Goal: Task Accomplishment & Management: Manage account settings

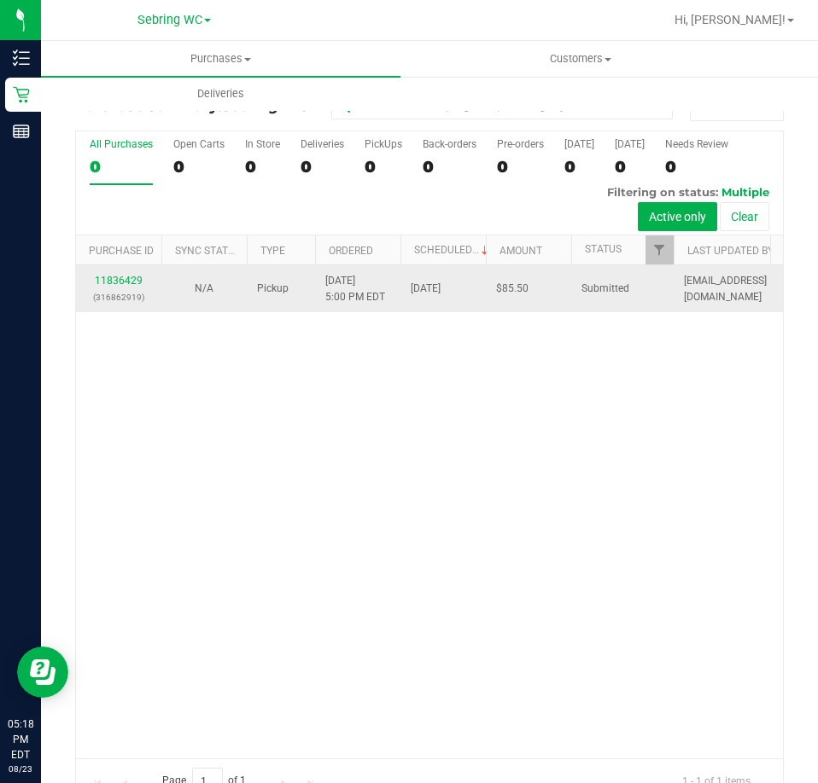
click at [142, 281] on div "11836429 (316862919)" at bounding box center [118, 289] width 65 height 32
click at [136, 281] on link "11836429" at bounding box center [119, 281] width 48 height 12
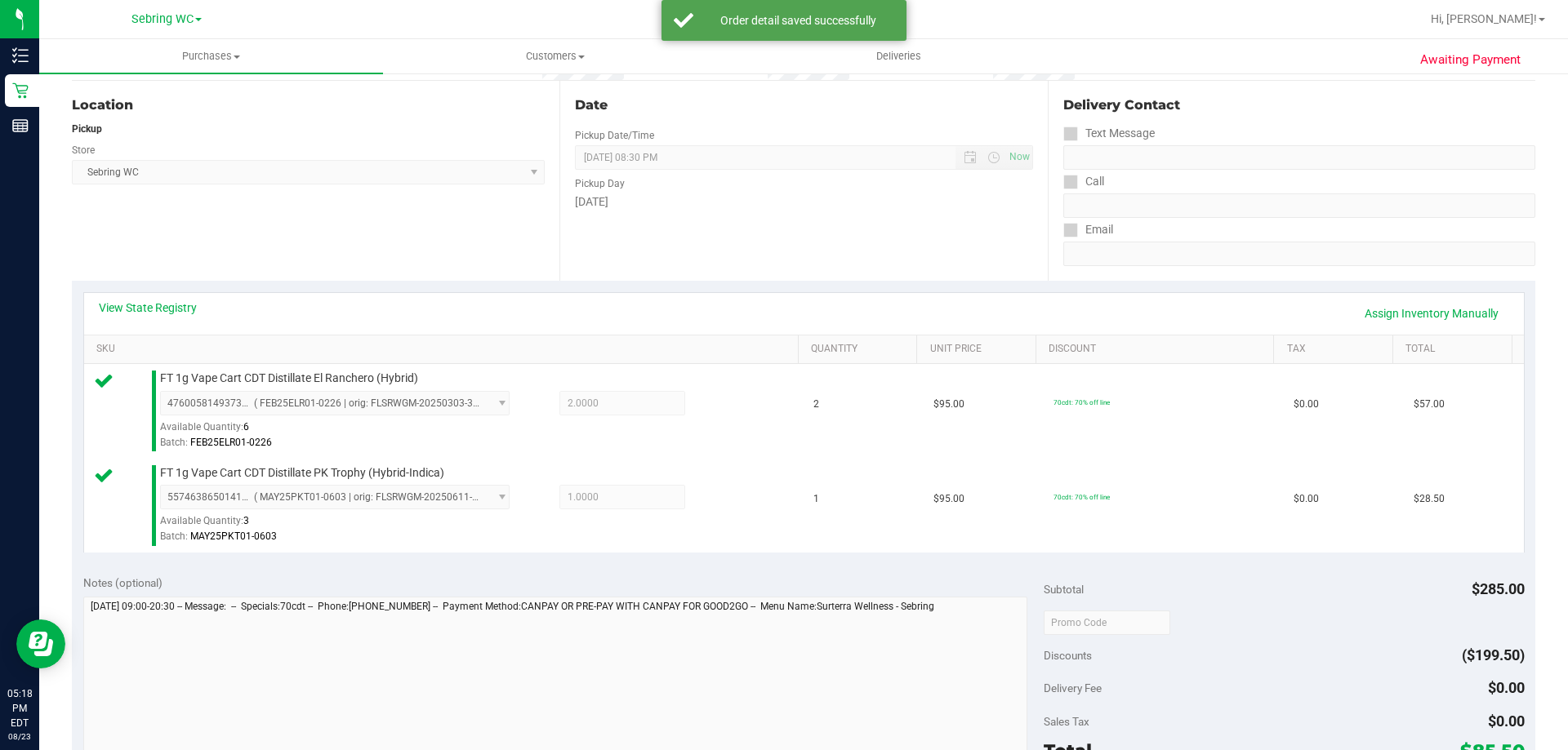
scroll to position [571, 0]
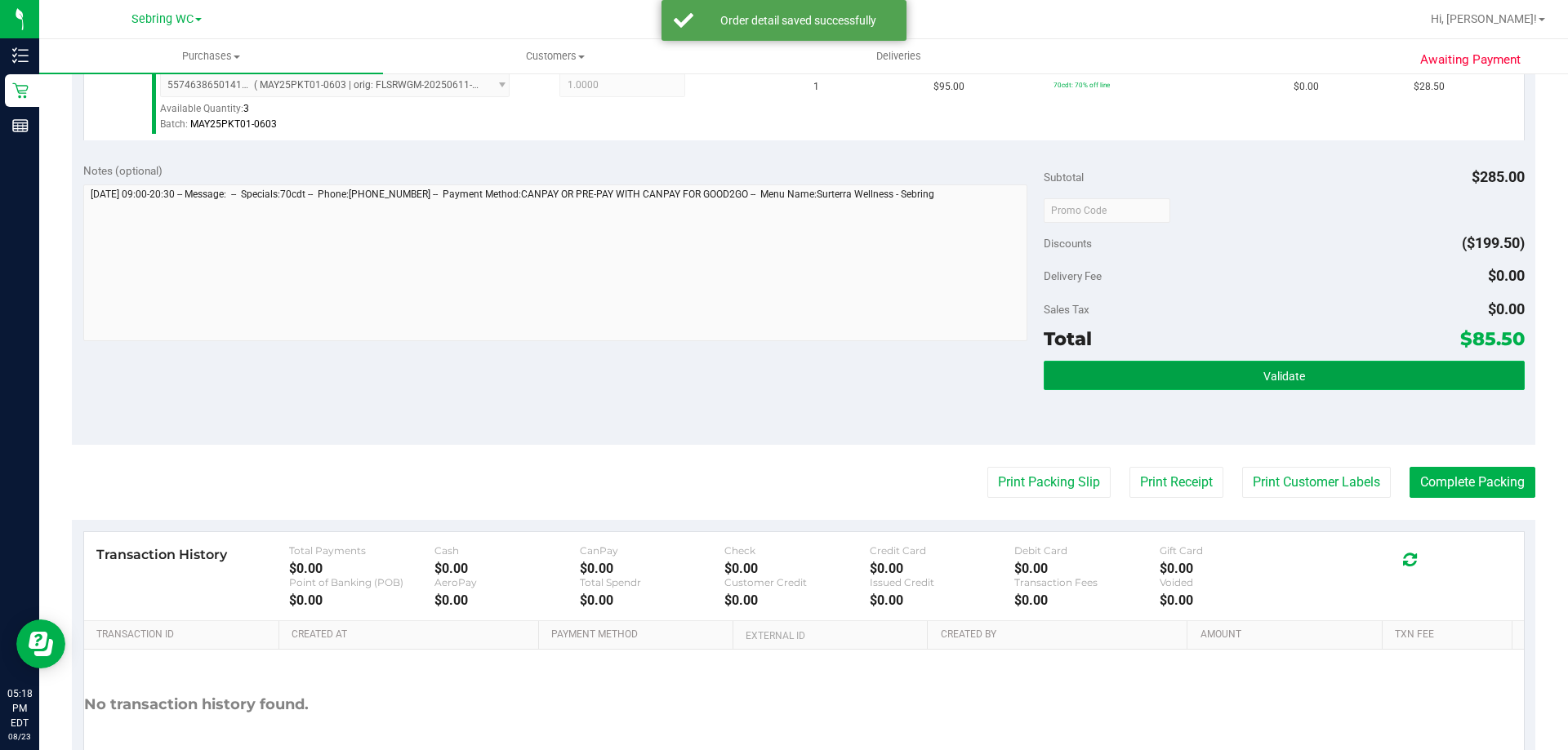
click at [782, 377] on button "Validate" at bounding box center [1284, 375] width 480 height 30
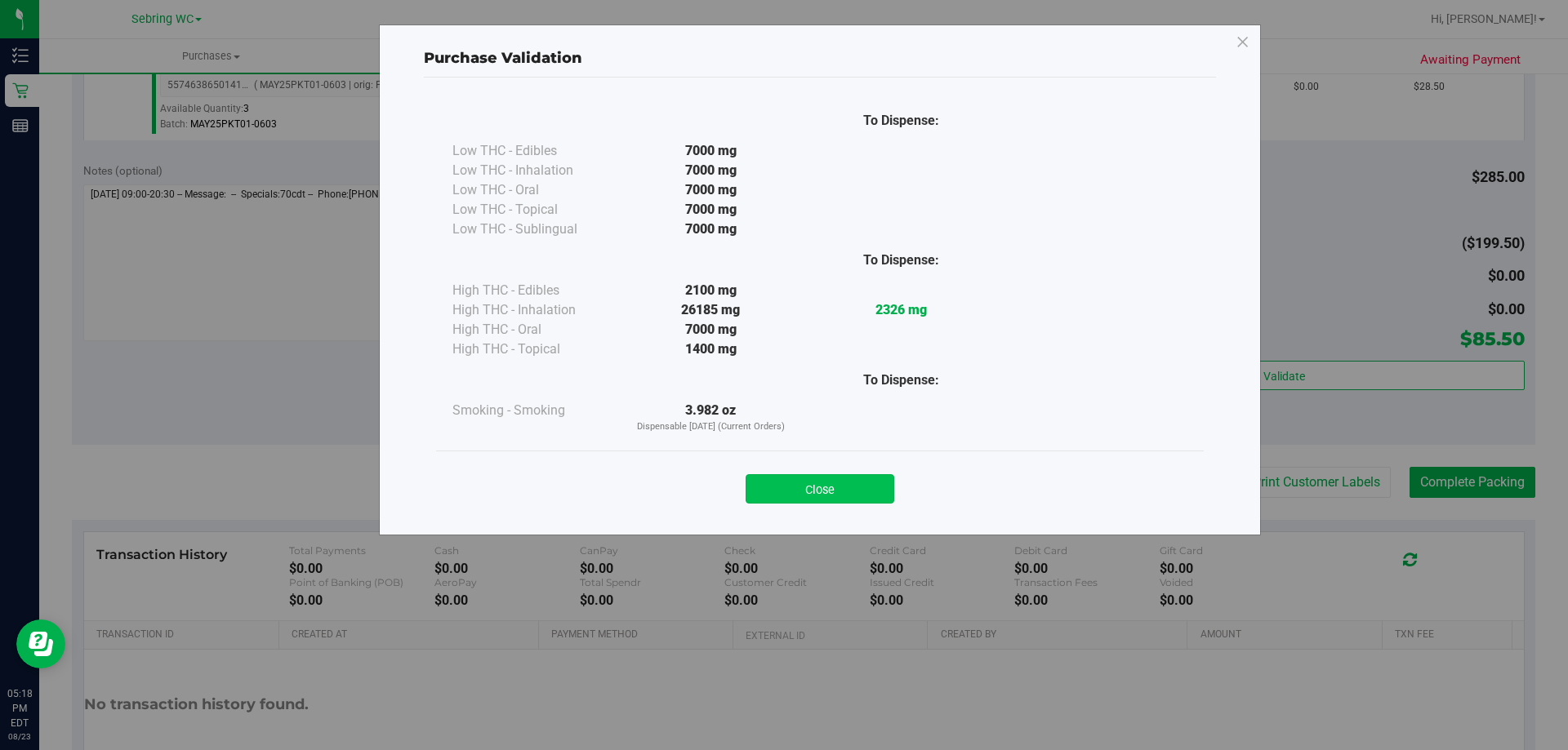
click at [782, 496] on button "Close" at bounding box center [819, 489] width 148 height 30
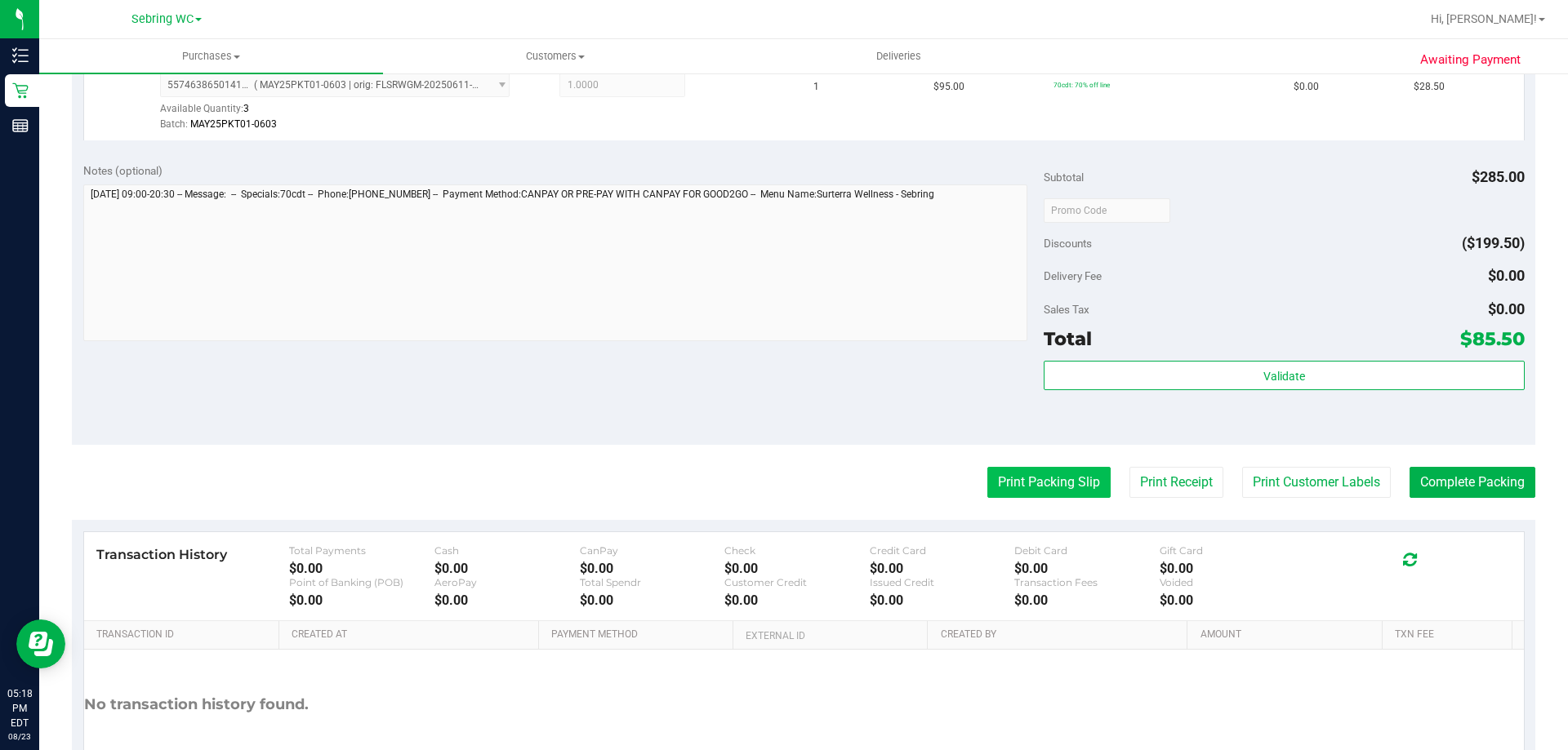
click at [782, 488] on button "Print Packing Slip" at bounding box center [1049, 482] width 123 height 31
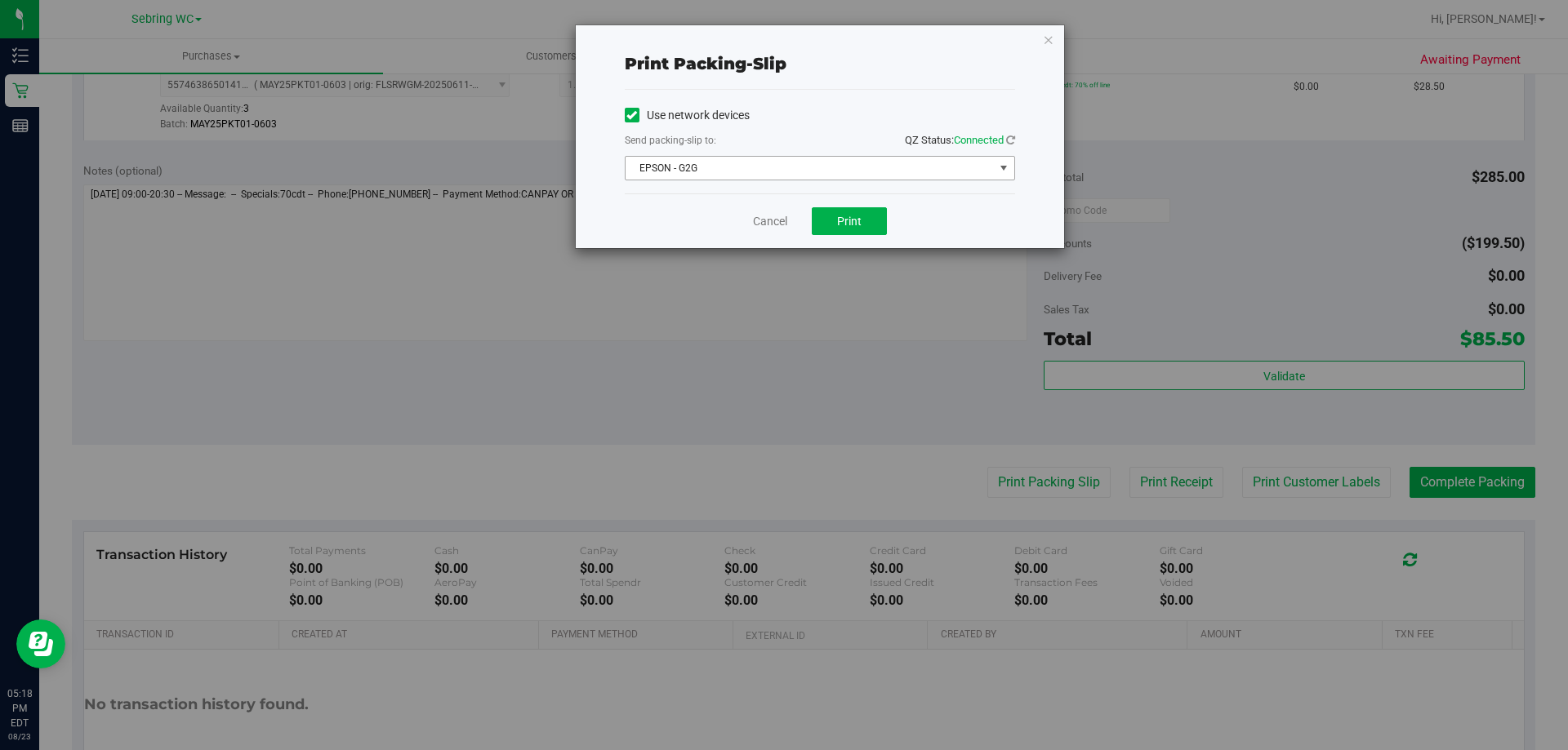
click at [782, 170] on span "EPSON - G2G" at bounding box center [809, 168] width 368 height 23
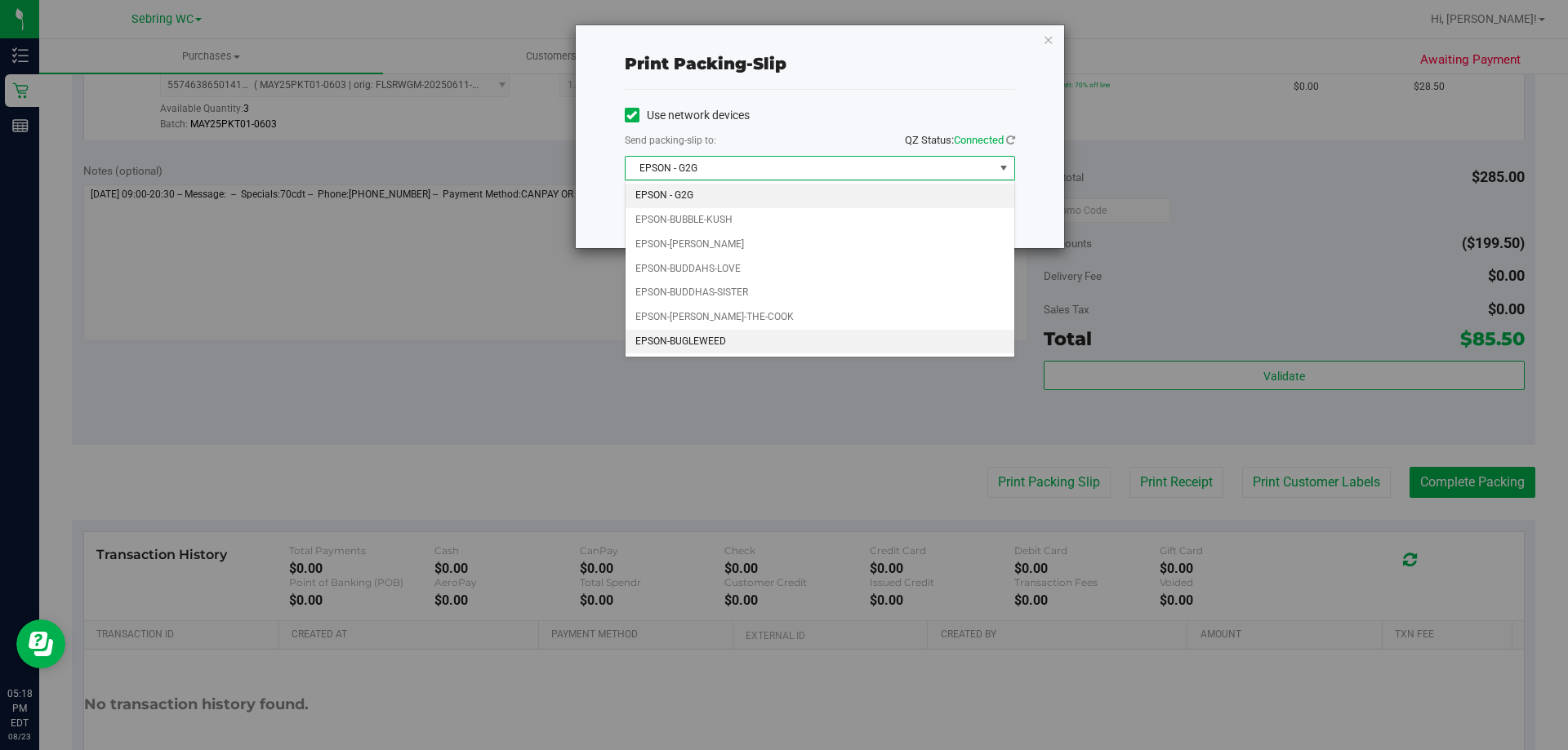
click at [729, 338] on li "EPSON-BUGLEWEED" at bounding box center [820, 342] width 388 height 25
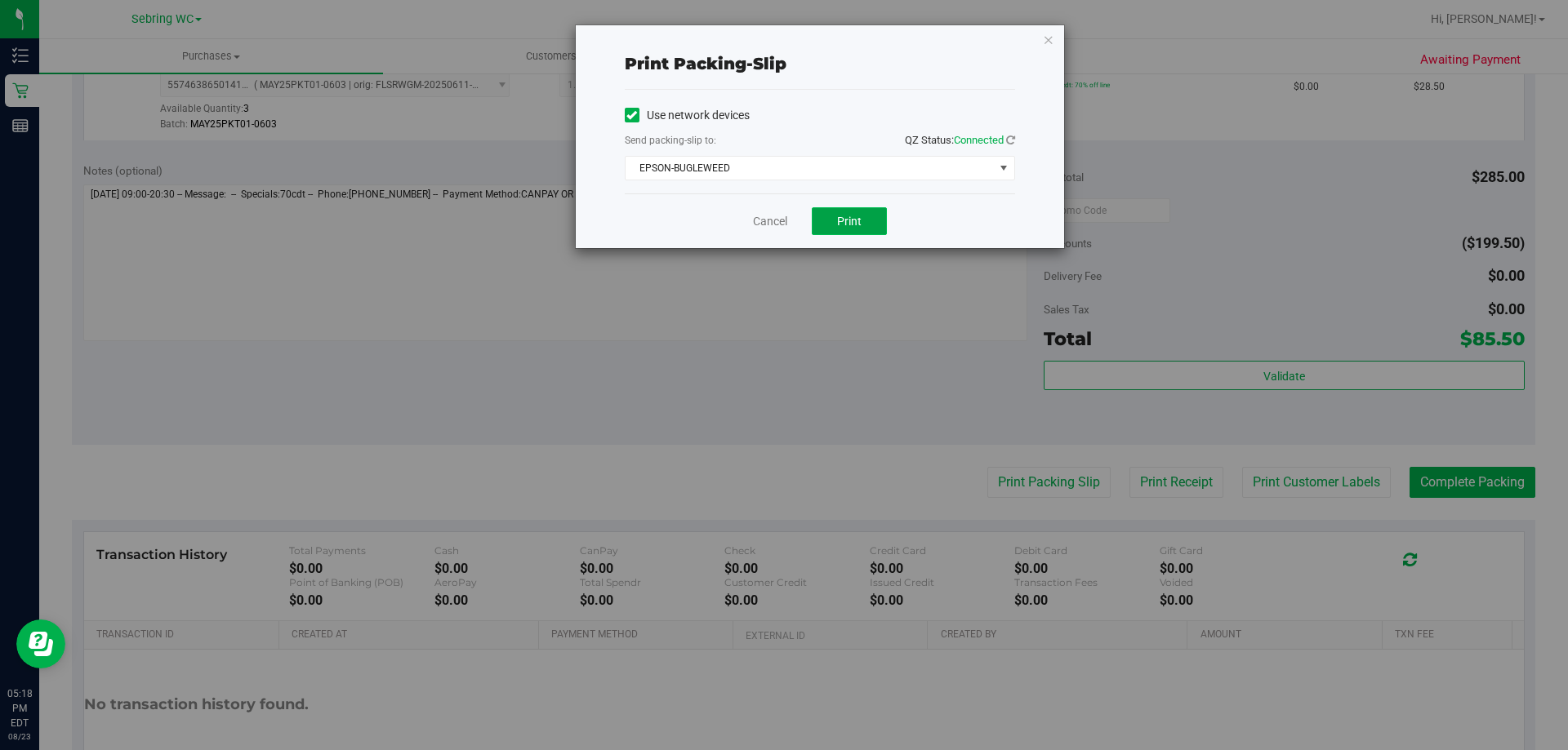
click at [782, 228] on button "Print" at bounding box center [849, 221] width 76 height 28
click at [773, 216] on link "Cancel" at bounding box center [770, 222] width 34 height 17
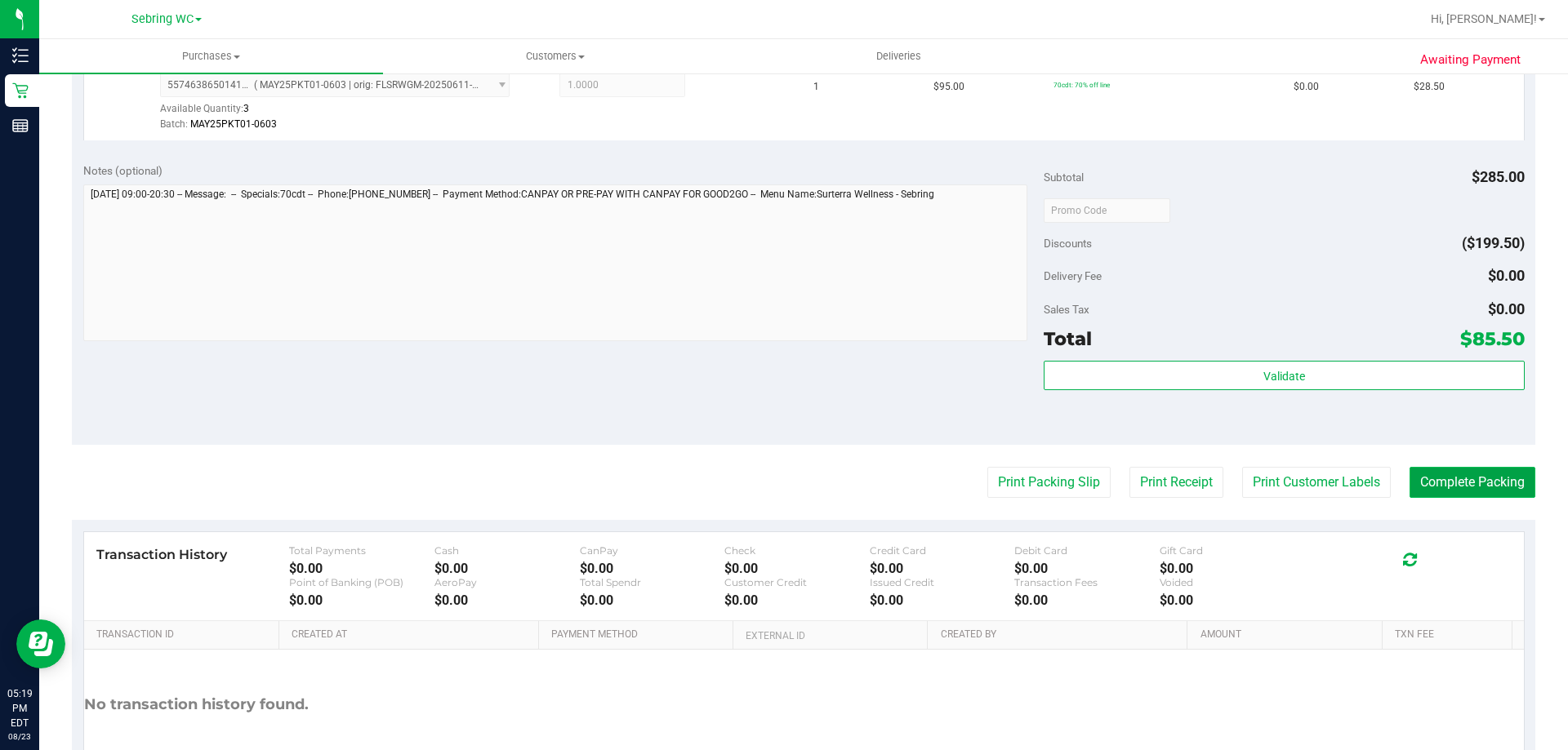
click at [782, 487] on button "Complete Packing" at bounding box center [1471, 482] width 125 height 31
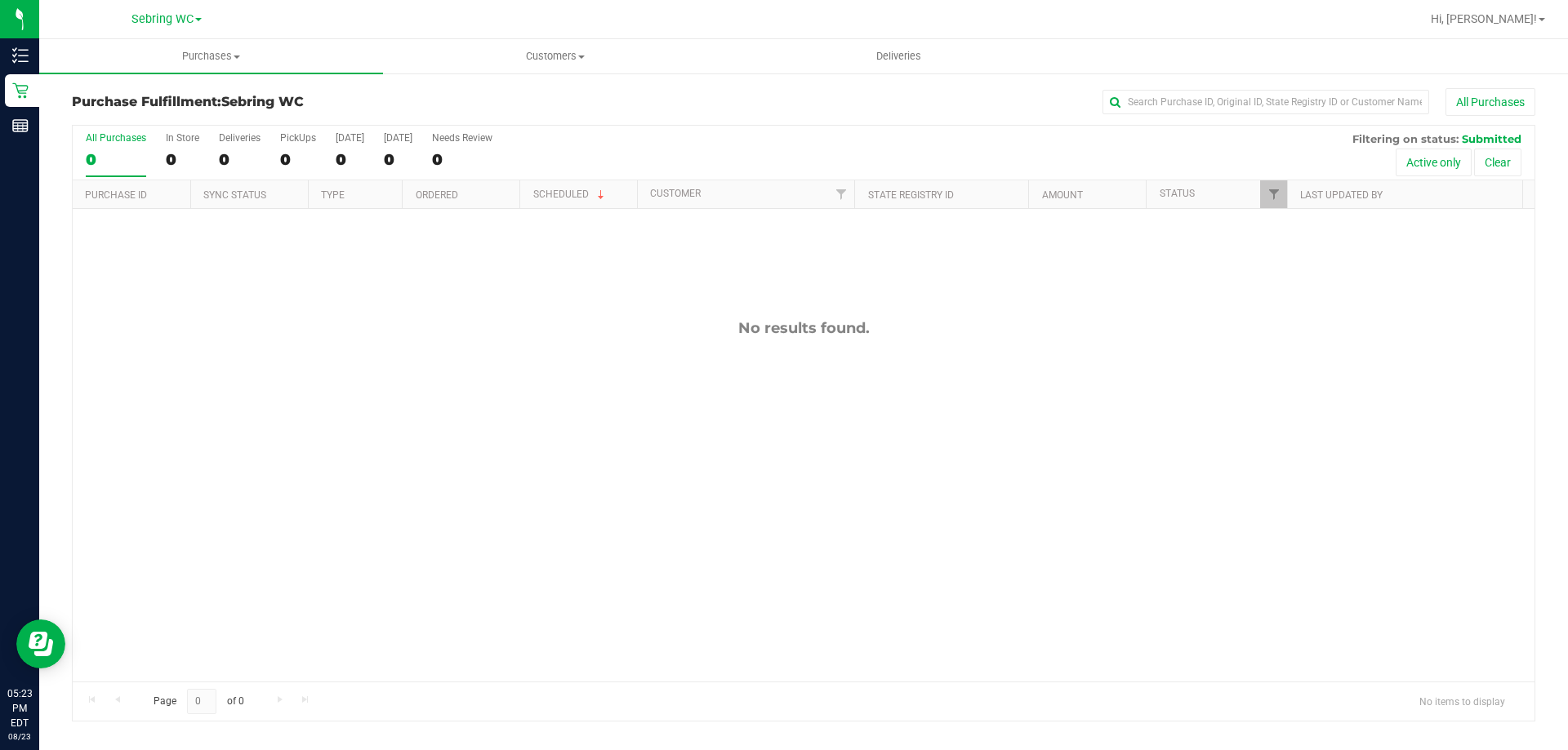
click at [109, 142] on div "All Purchases" at bounding box center [116, 138] width 60 height 11
click at [0, 0] on input "All Purchases 0" at bounding box center [0, 0] width 0 height 0
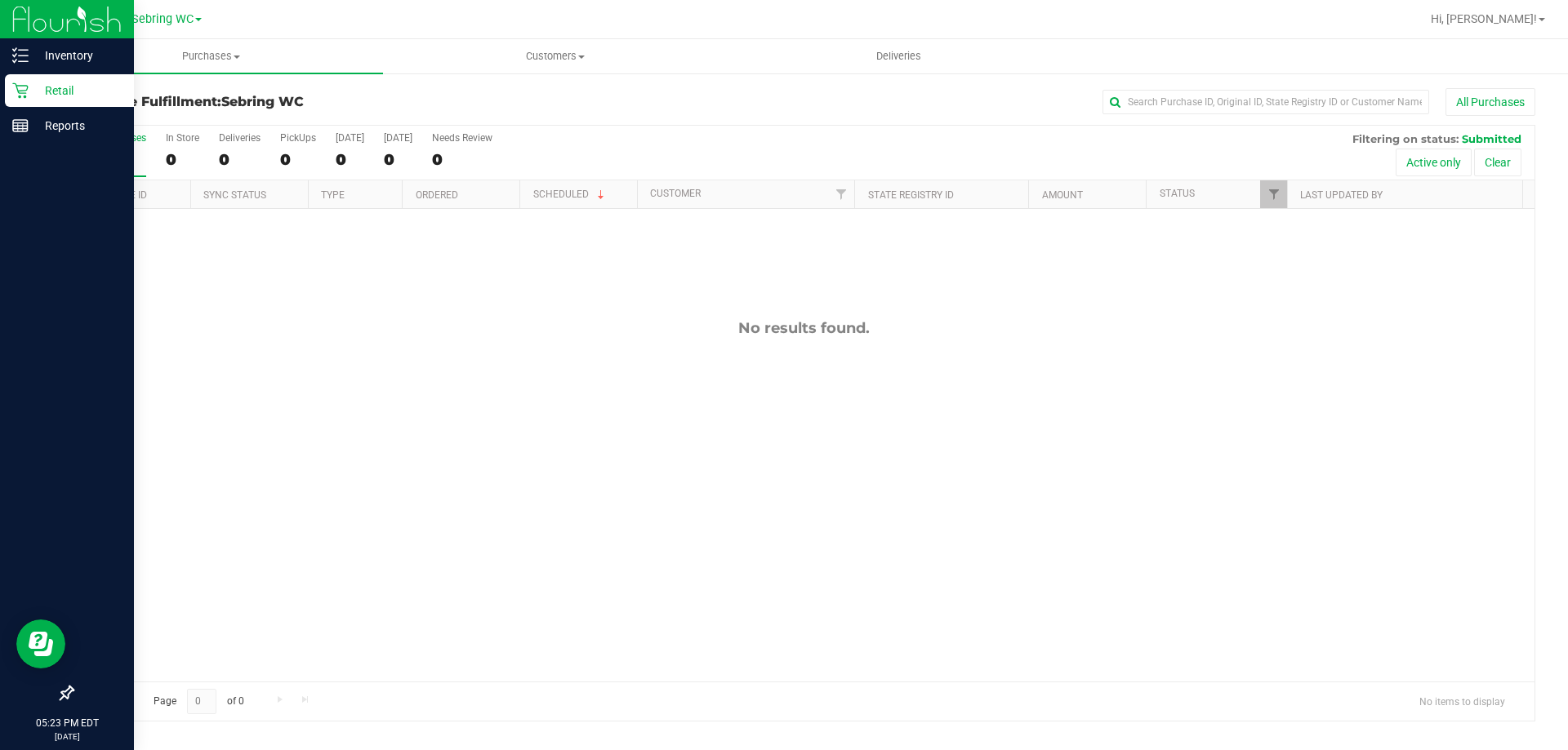
click at [17, 84] on icon at bounding box center [20, 90] width 16 height 16
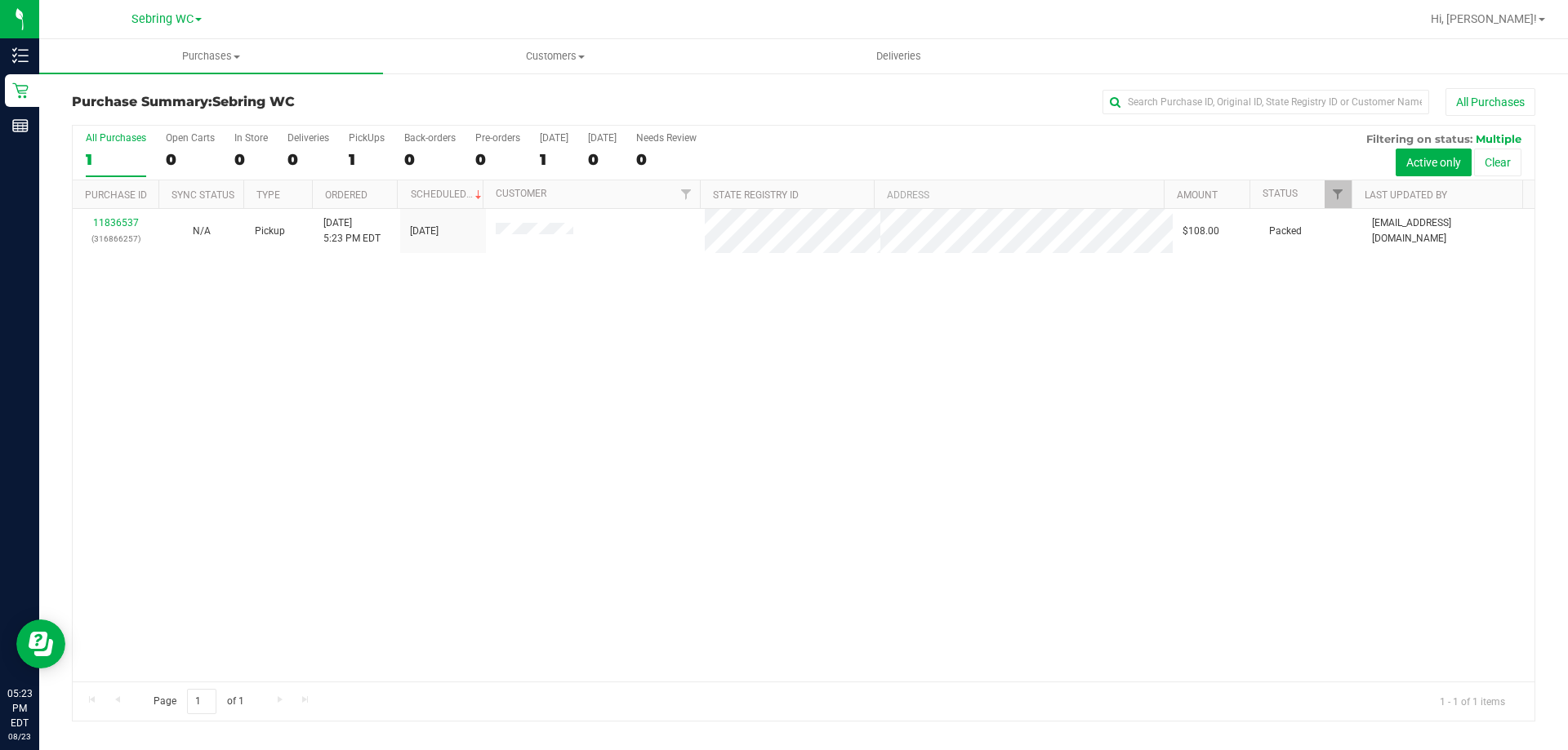
click at [364, 498] on div "11836537 (316866257) N/A Pickup [DATE] 5:23 PM EDT 8/23/2025 $108.00 Packed [EM…" at bounding box center [804, 445] width 1462 height 473
